Goal: Task Accomplishment & Management: Manage account settings

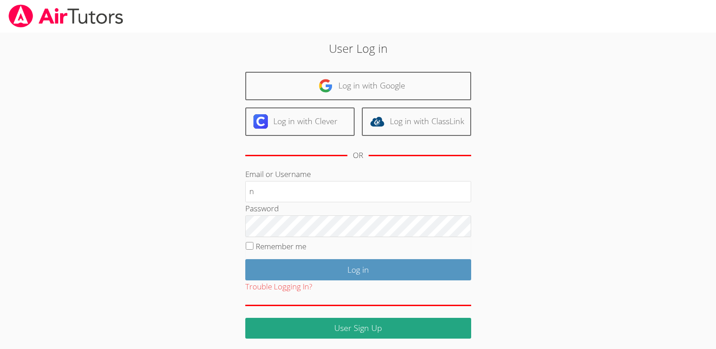
type input "[EMAIL_ADDRESS][DOMAIN_NAME]"
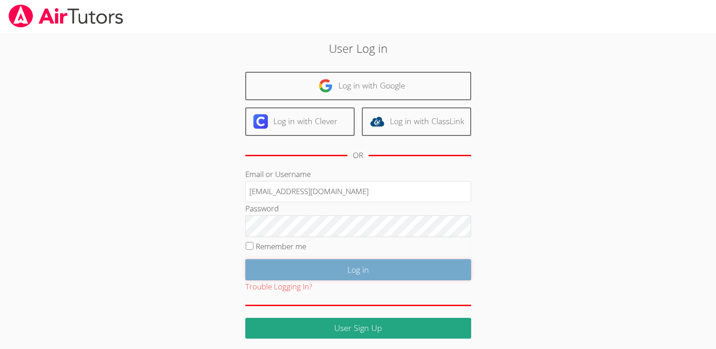
click at [357, 269] on input "Log in" at bounding box center [358, 269] width 226 height 21
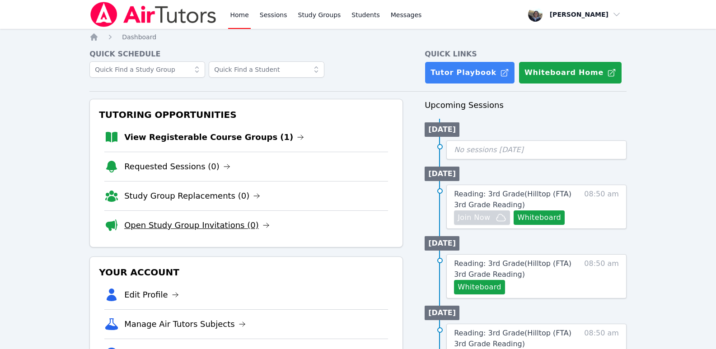
click at [262, 226] on icon at bounding box center [265, 225] width 7 height 7
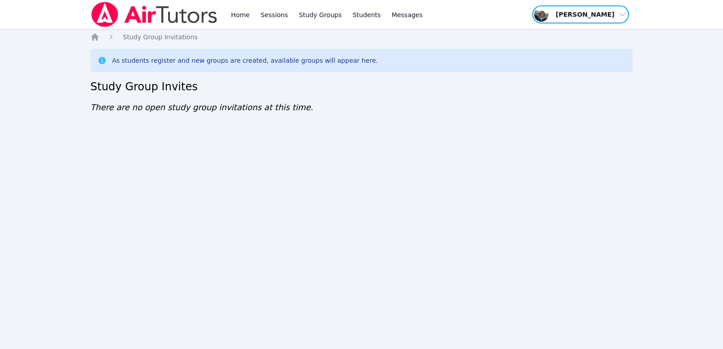
click at [621, 16] on span "button" at bounding box center [580, 15] width 98 height 20
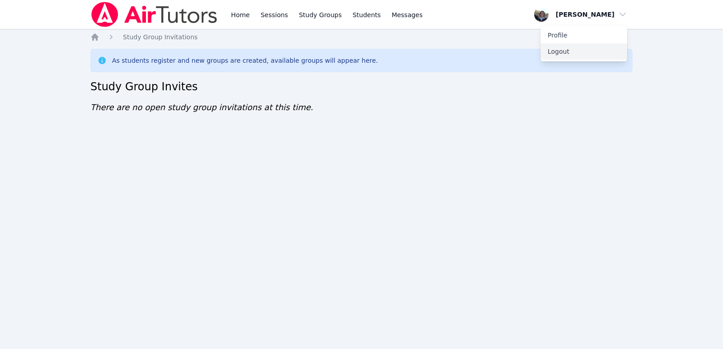
click at [558, 53] on button "Logout" at bounding box center [583, 51] width 87 height 16
